Goal: Browse casually

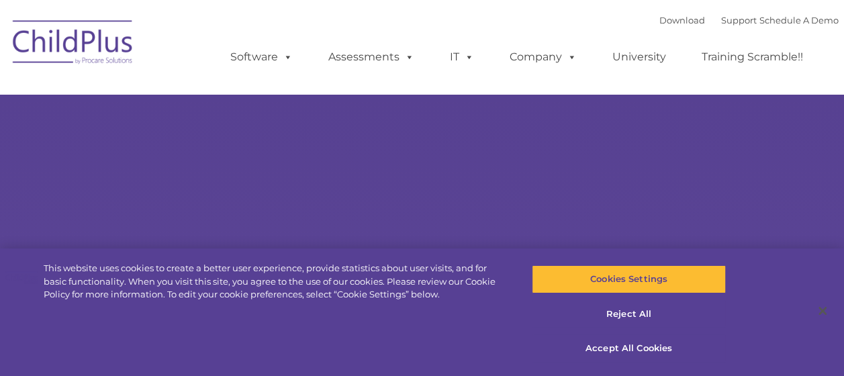
select select "MEDIUM"
type input ""
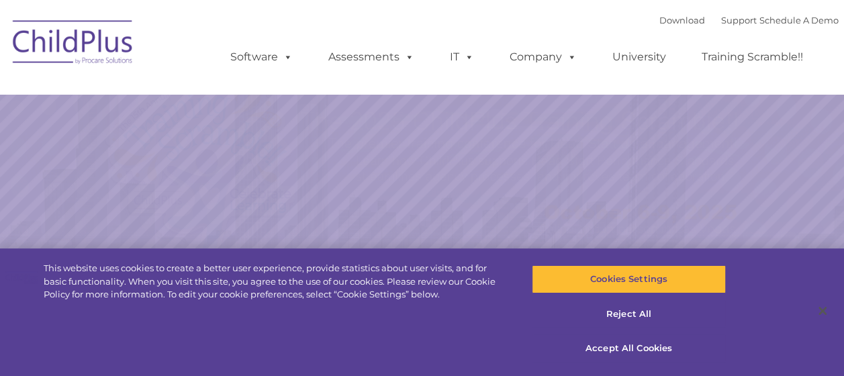
select select "MEDIUM"
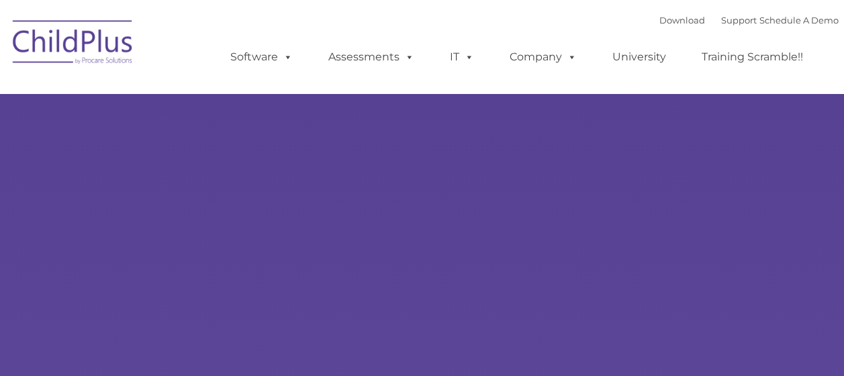
type input ""
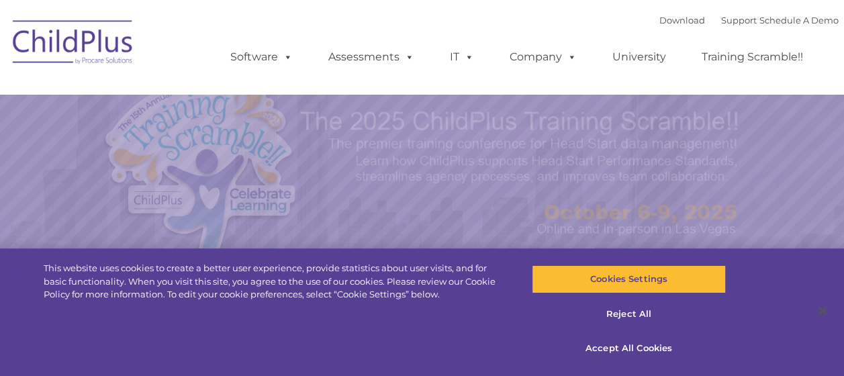
select select "MEDIUM"
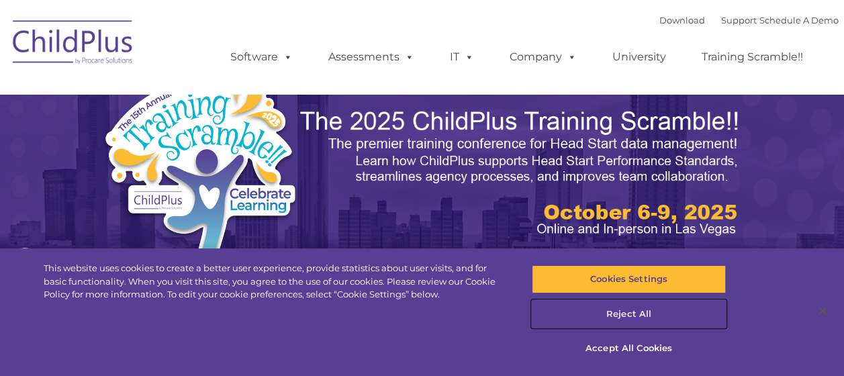
click at [627, 320] on button "Reject All" at bounding box center [629, 314] width 194 height 28
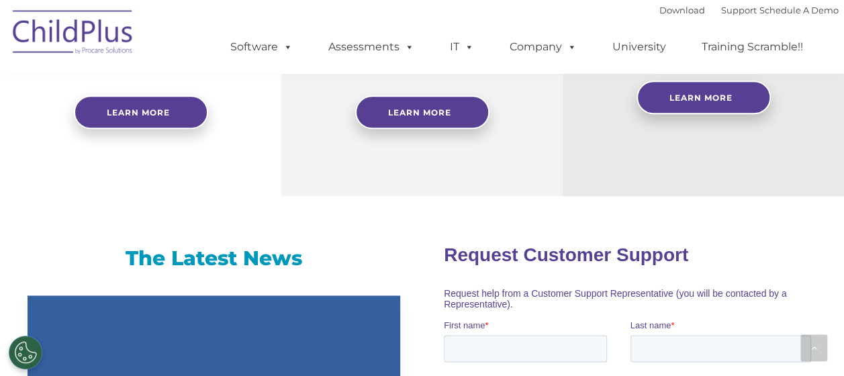
scroll to position [725, 0]
